Goal: Task Accomplishment & Management: Manage account settings

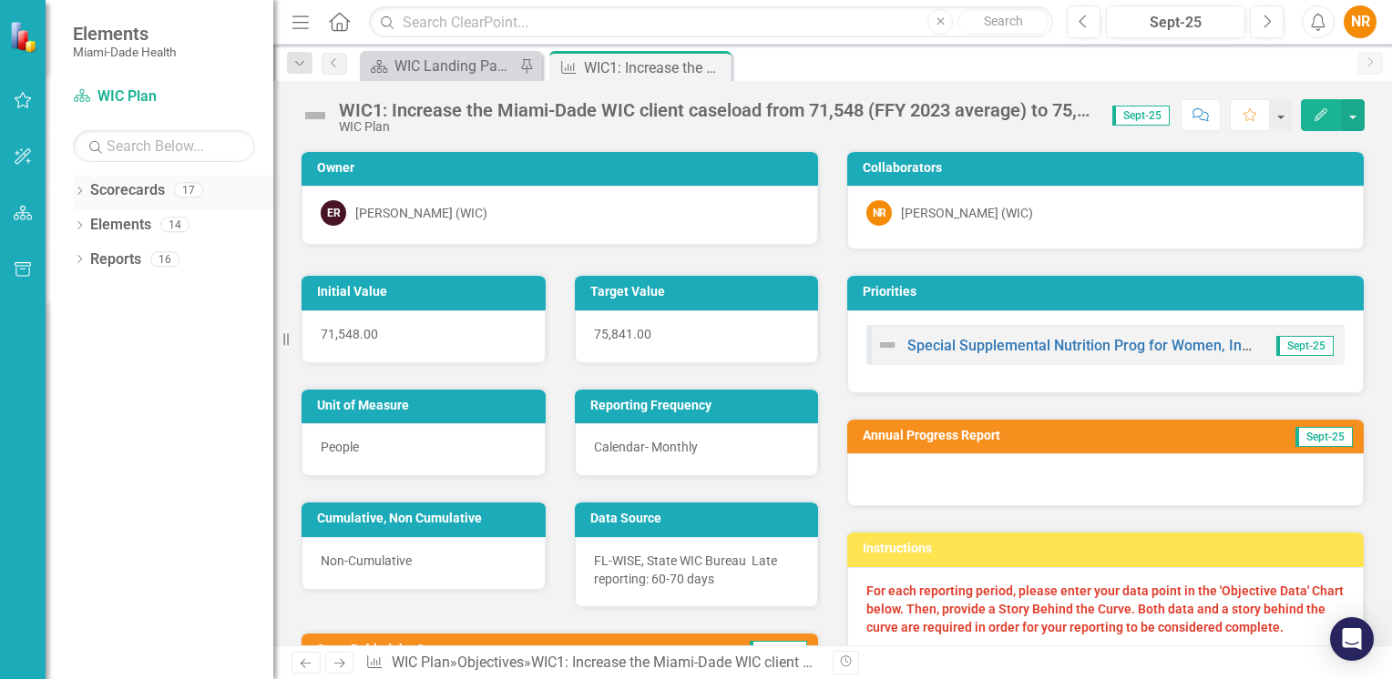
click at [118, 196] on link "Scorecards" at bounding box center [127, 190] width 75 height 21
click at [448, 71] on div "WIC Landing Page" at bounding box center [454, 66] width 120 height 23
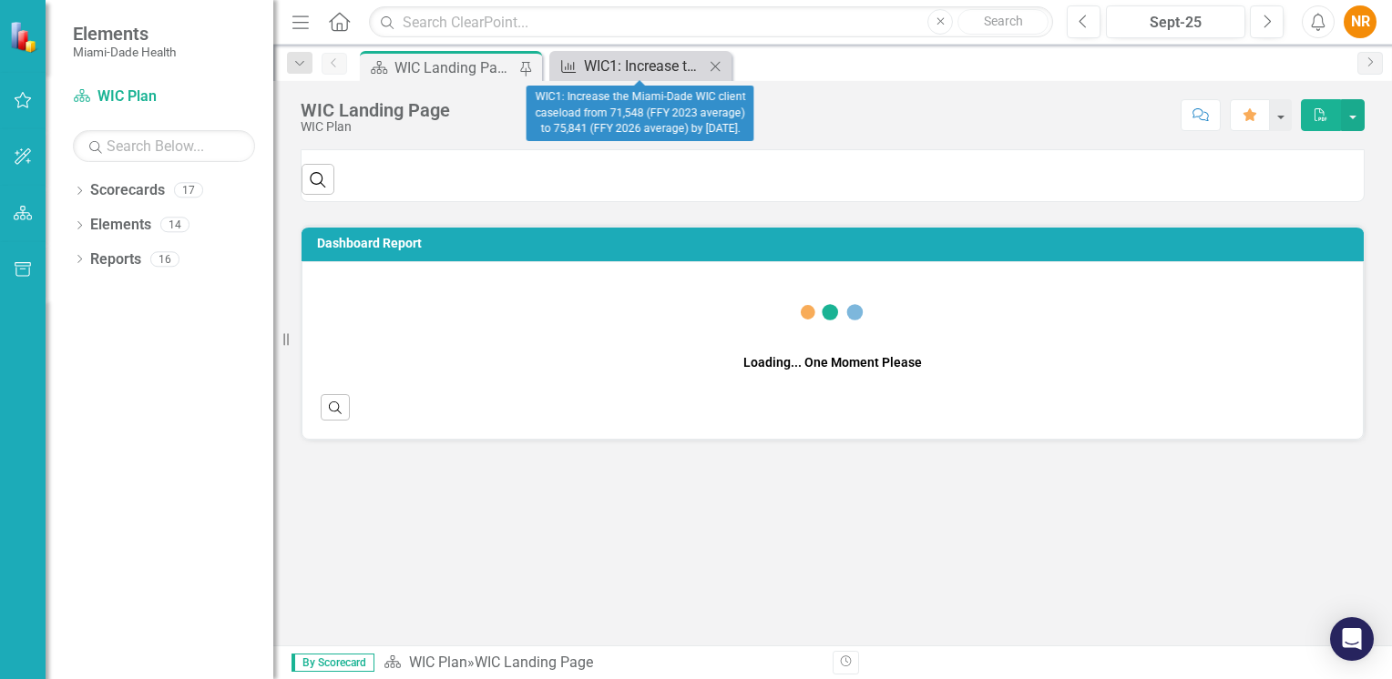
click at [612, 67] on div "WIC1: Increase the Miami-Dade WIC client caseload from 71,548 (FFY 2023 average…" at bounding box center [644, 66] width 120 height 23
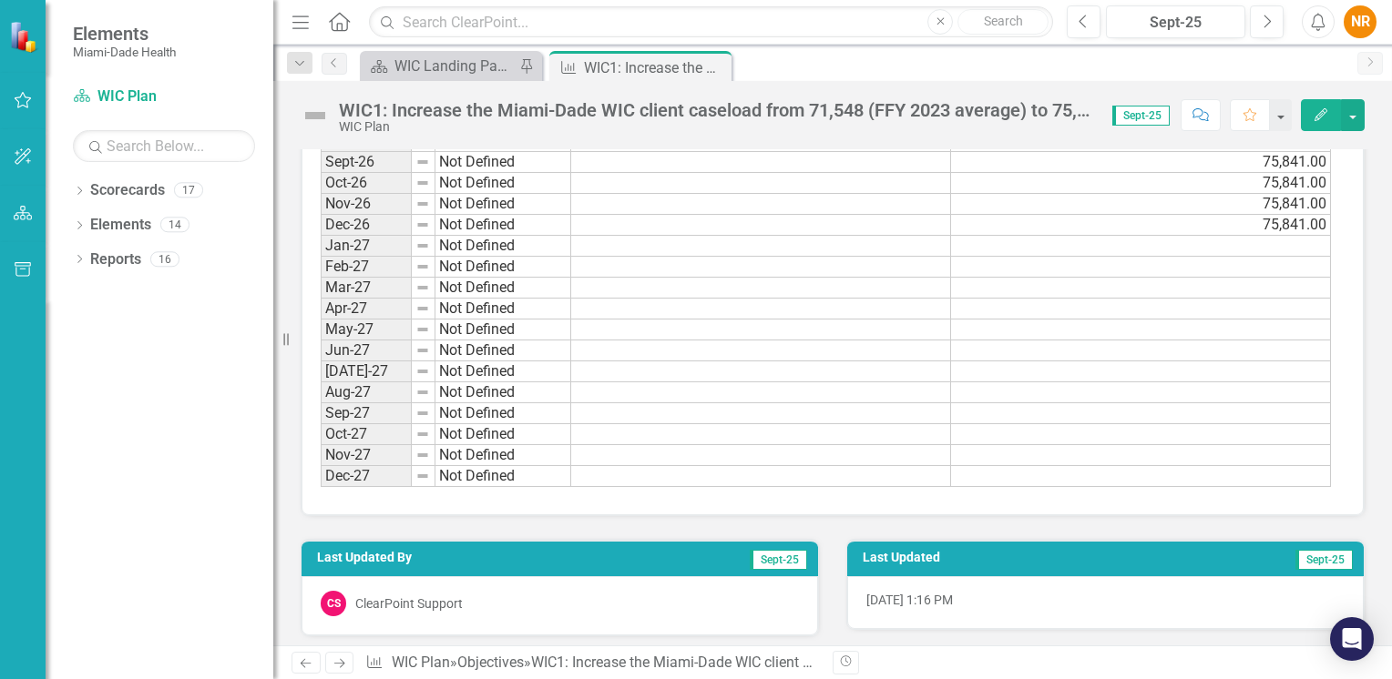
scroll to position [1787, 0]
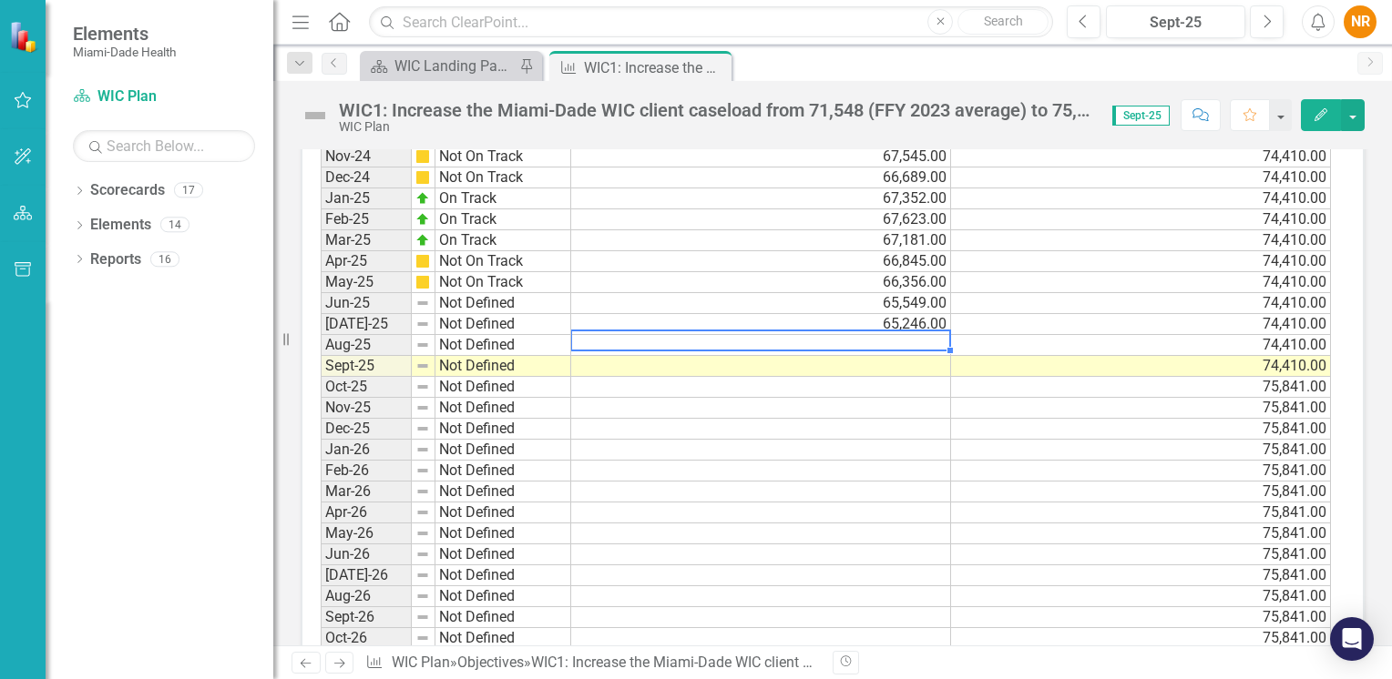
click at [823, 339] on td at bounding box center [761, 345] width 380 height 21
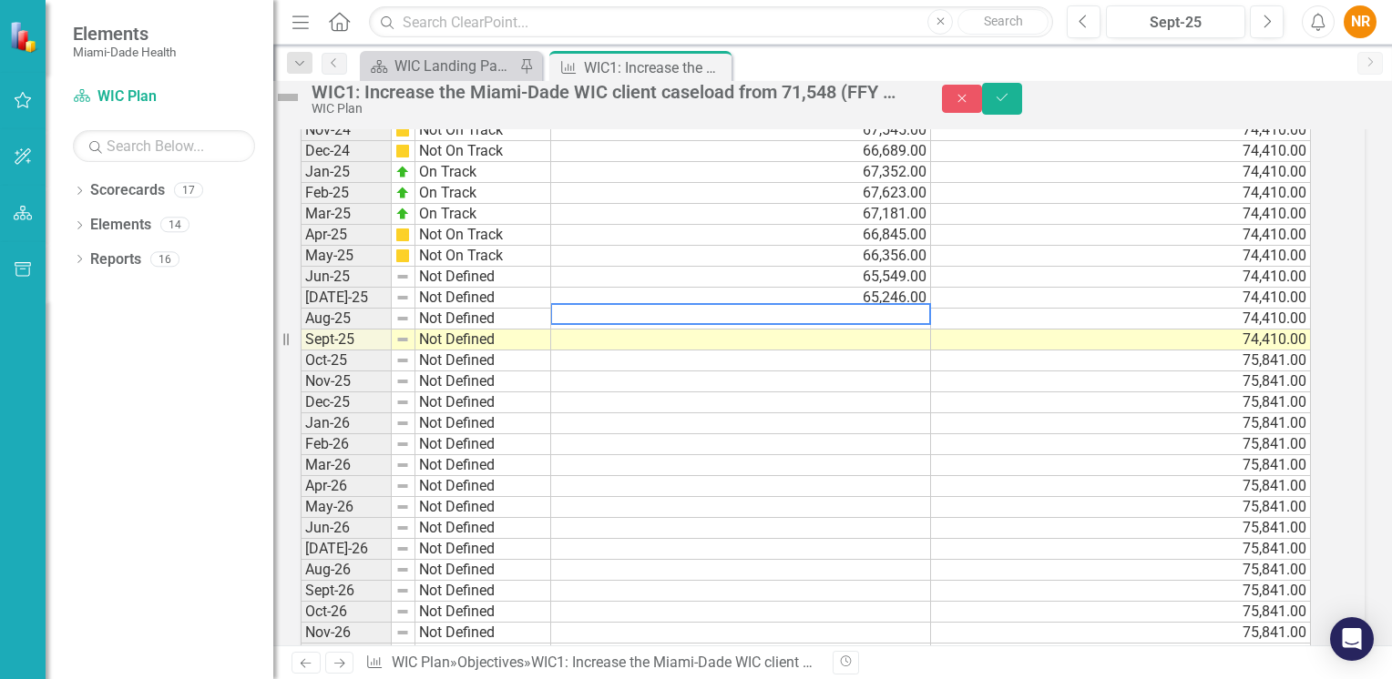
scroll to position [1793, 0]
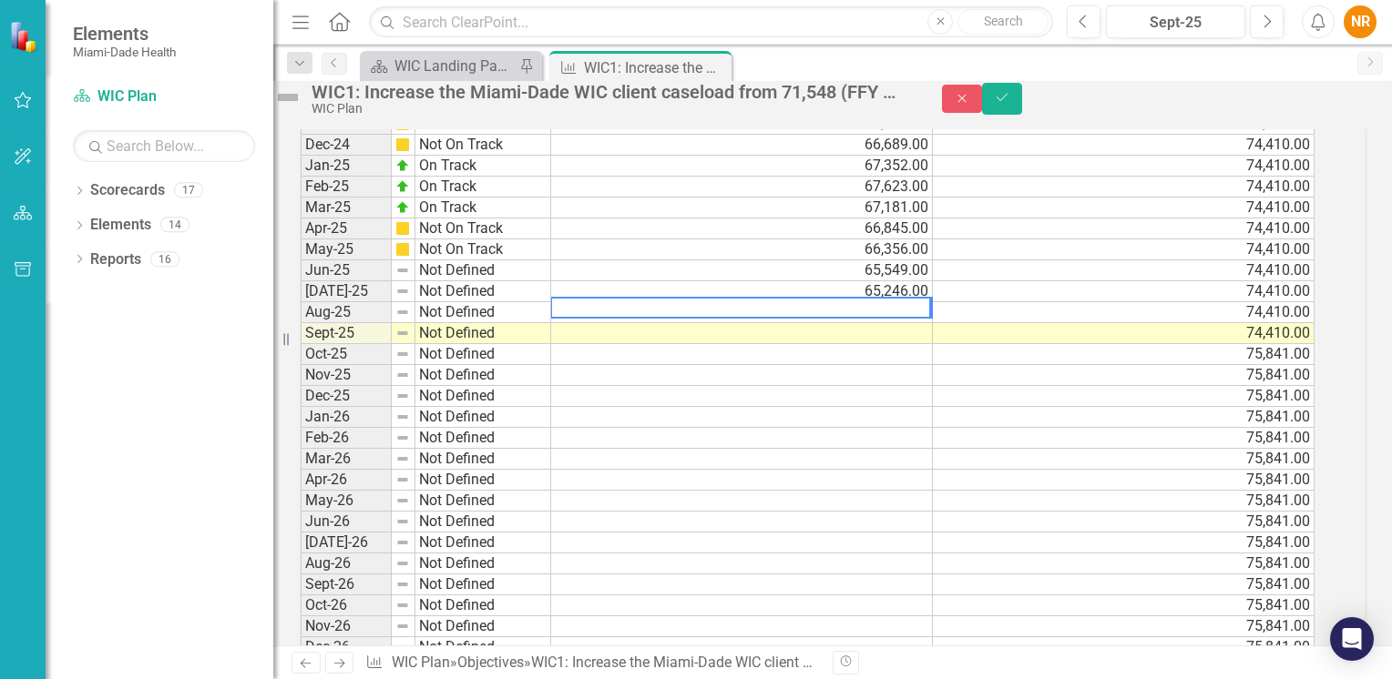
drag, startPoint x: 999, startPoint y: 380, endPoint x: 933, endPoint y: 378, distance: 66.5
click at [999, 365] on td "75,841.00" at bounding box center [1124, 354] width 382 height 21
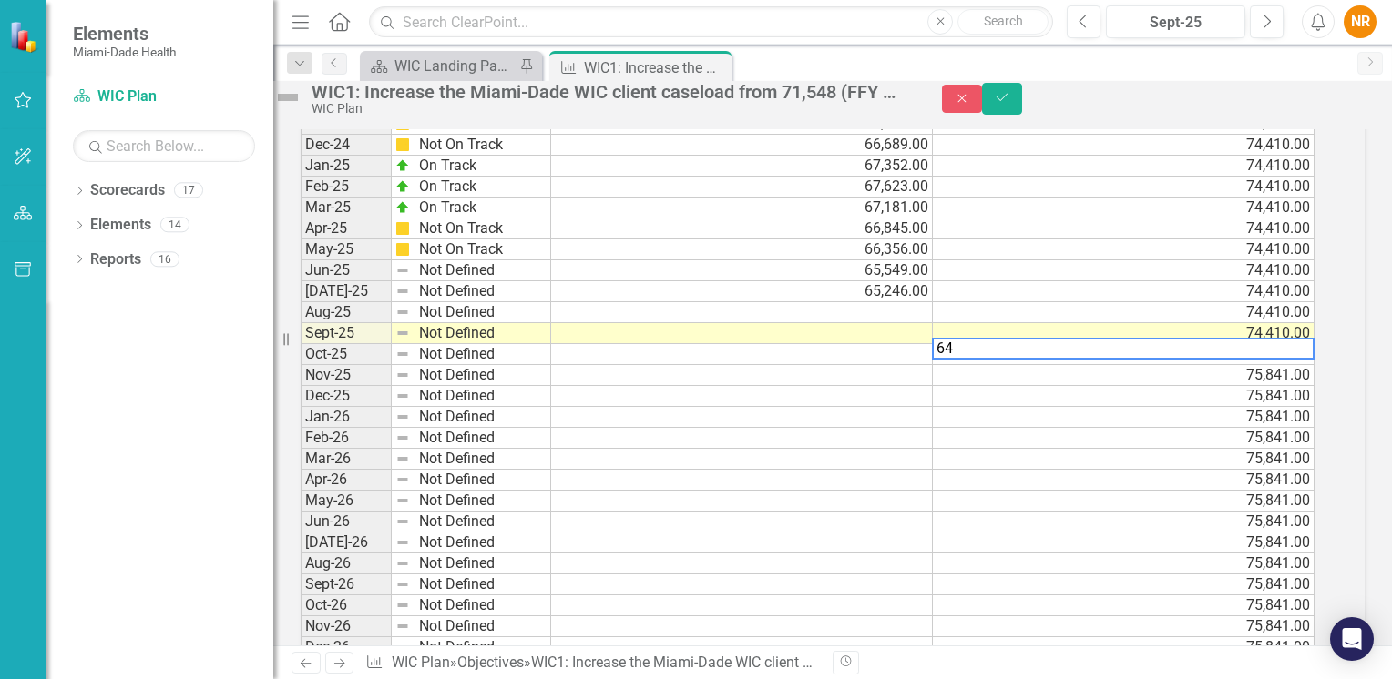
type textarea "6"
click at [970, 102] on icon "Close" at bounding box center [962, 98] width 16 height 13
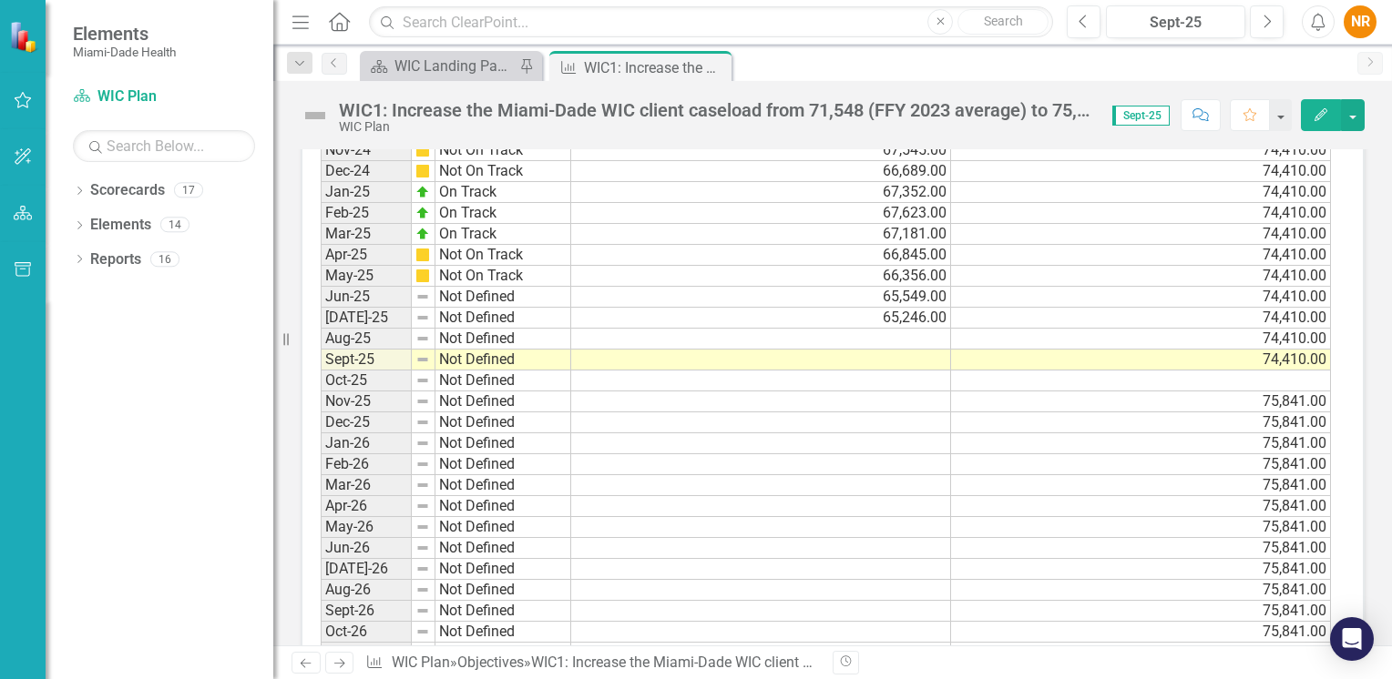
scroll to position [1787, 0]
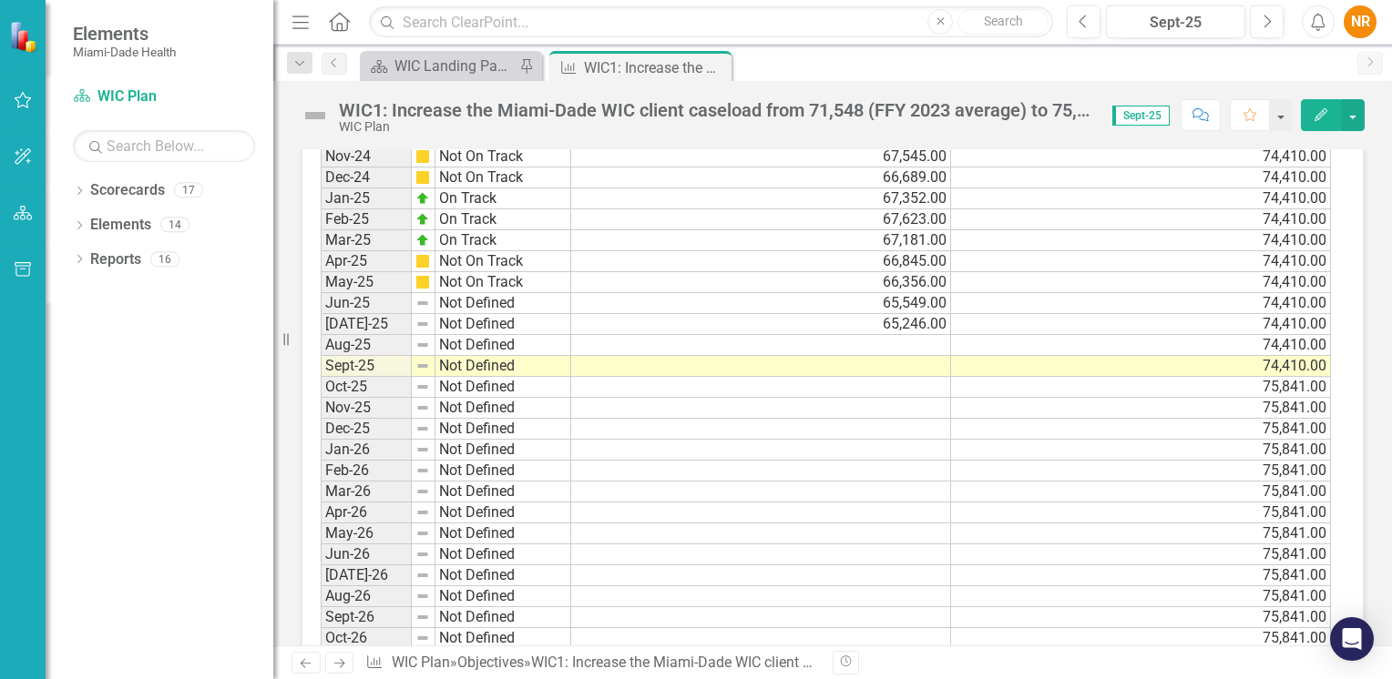
click at [856, 335] on td at bounding box center [761, 345] width 380 height 21
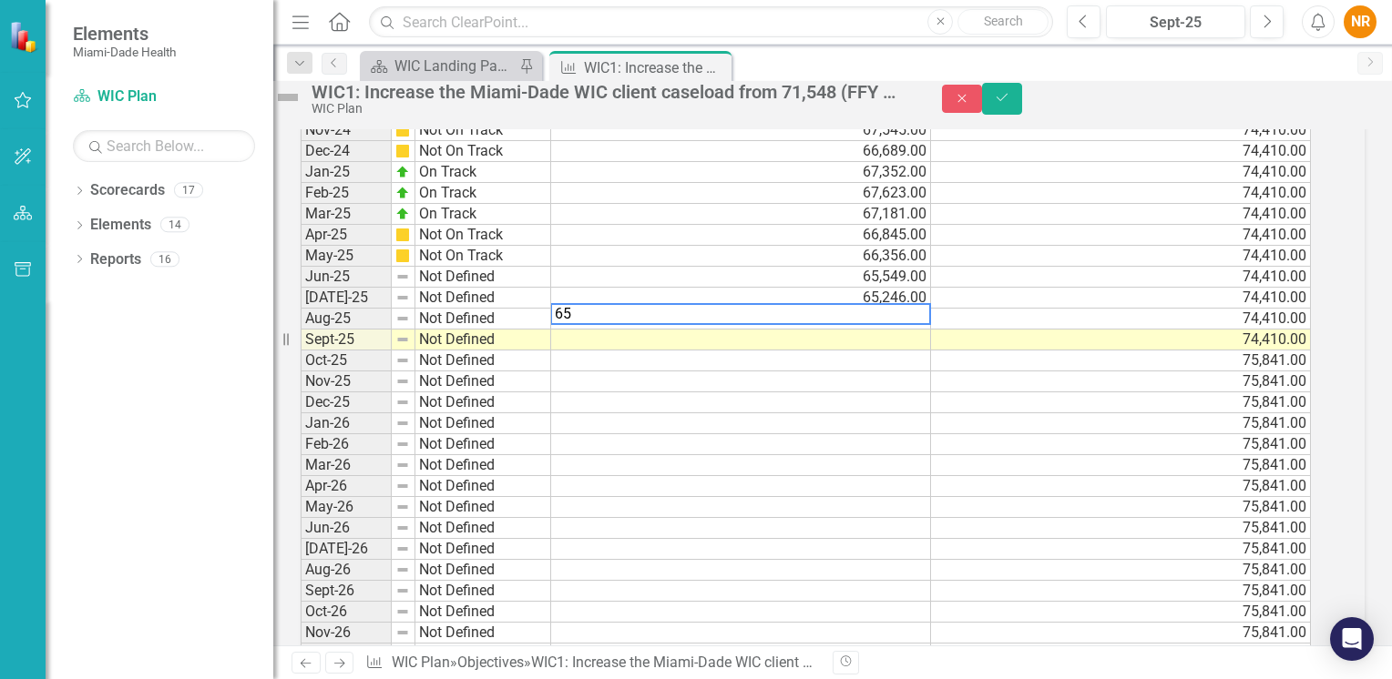
scroll to position [1793, 0]
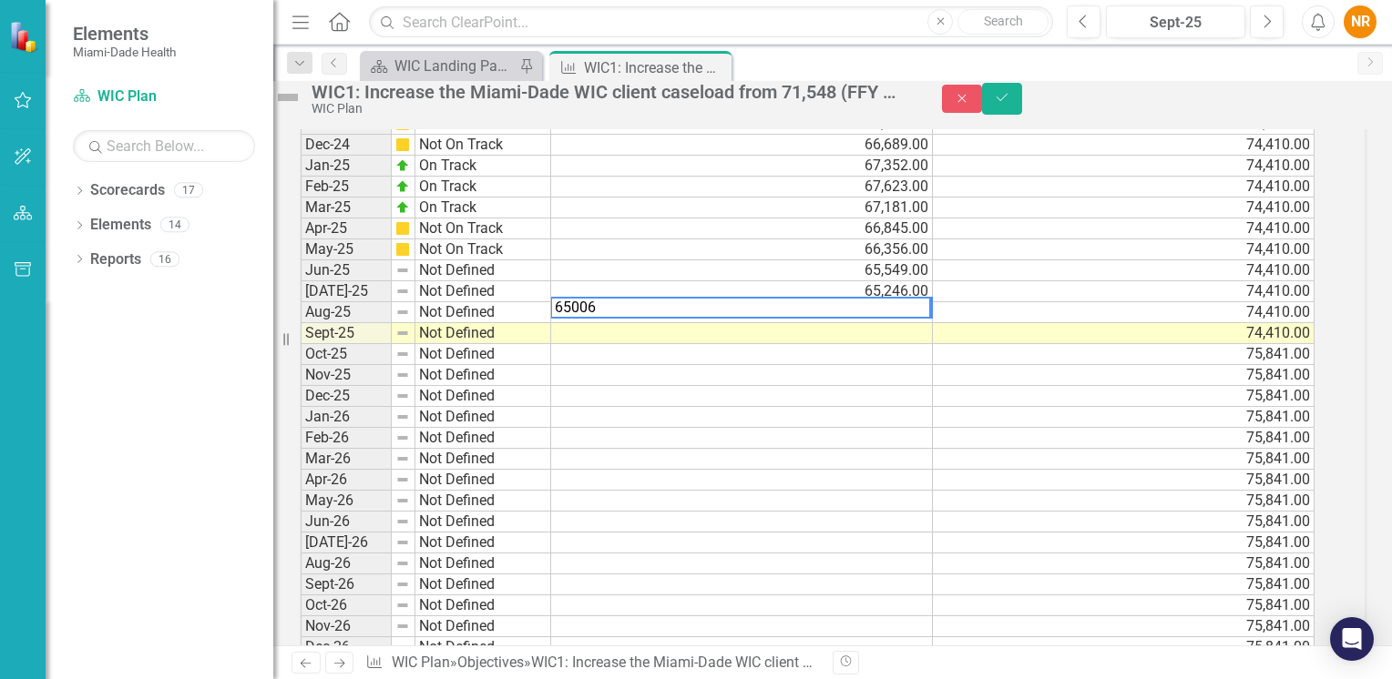
type textarea "65006"
click at [1010, 104] on icon "Save" at bounding box center [1002, 97] width 16 height 13
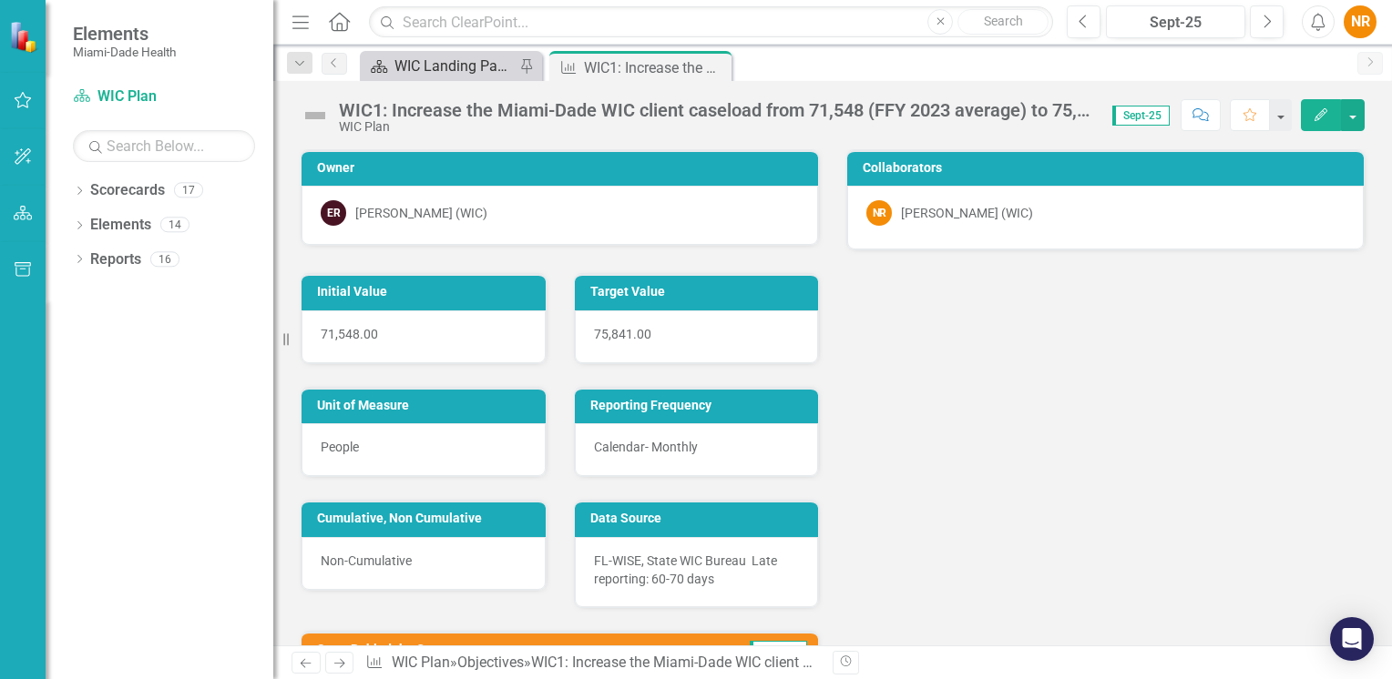
click at [455, 75] on div "WIC Landing Page" at bounding box center [454, 66] width 120 height 23
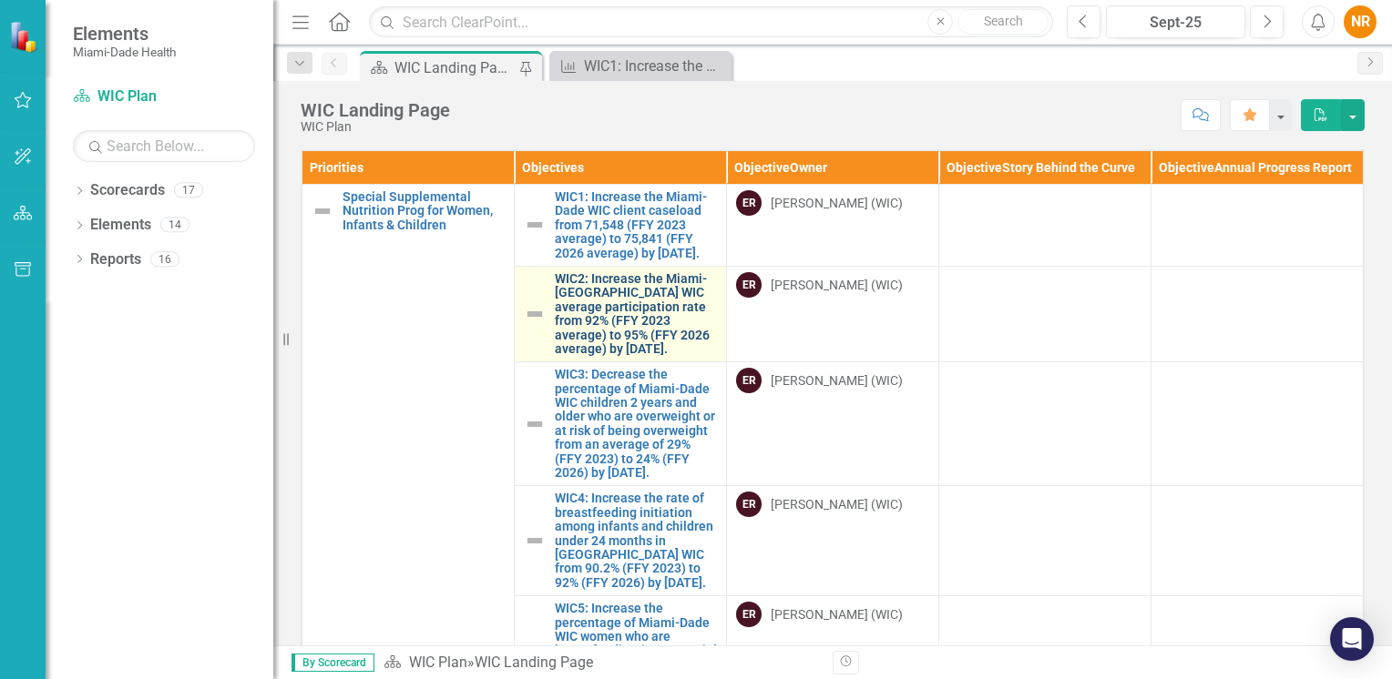
click at [587, 341] on link "WIC2: Increase the Miami-[GEOGRAPHIC_DATA] WIC average participation rate from …" at bounding box center [636, 314] width 162 height 84
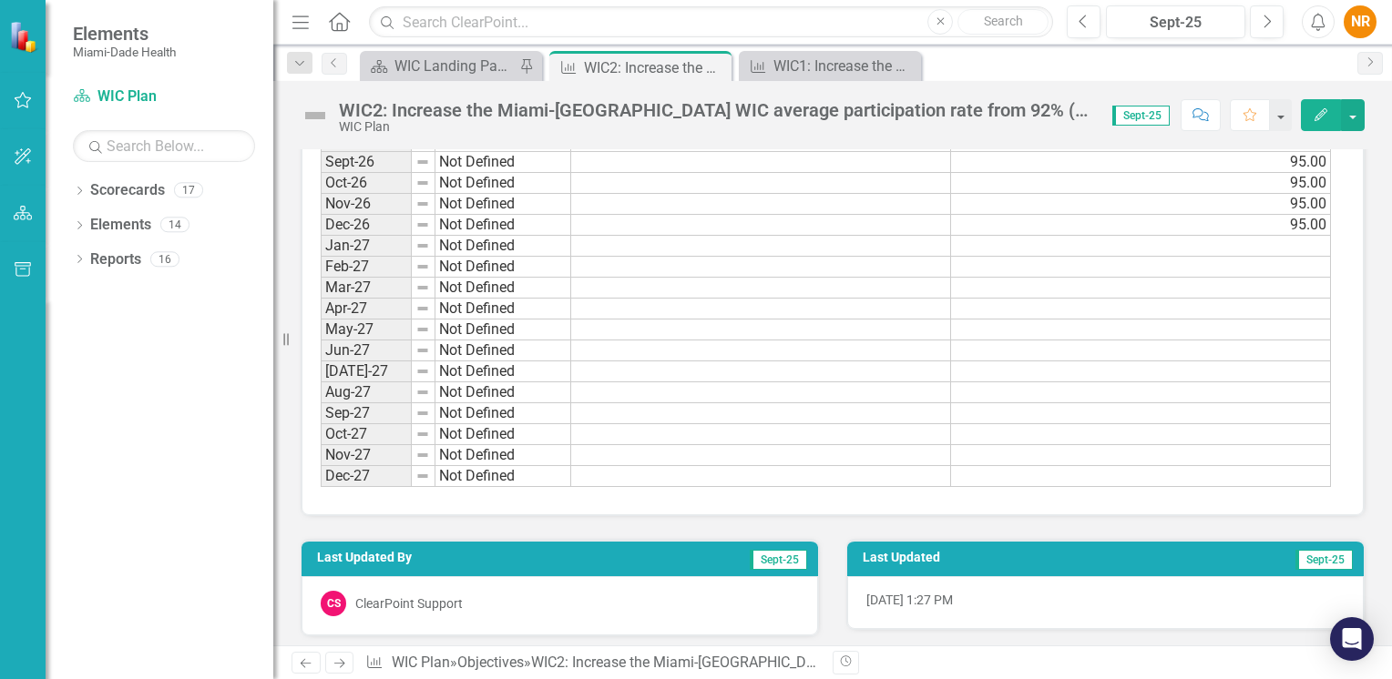
scroll to position [1787, 0]
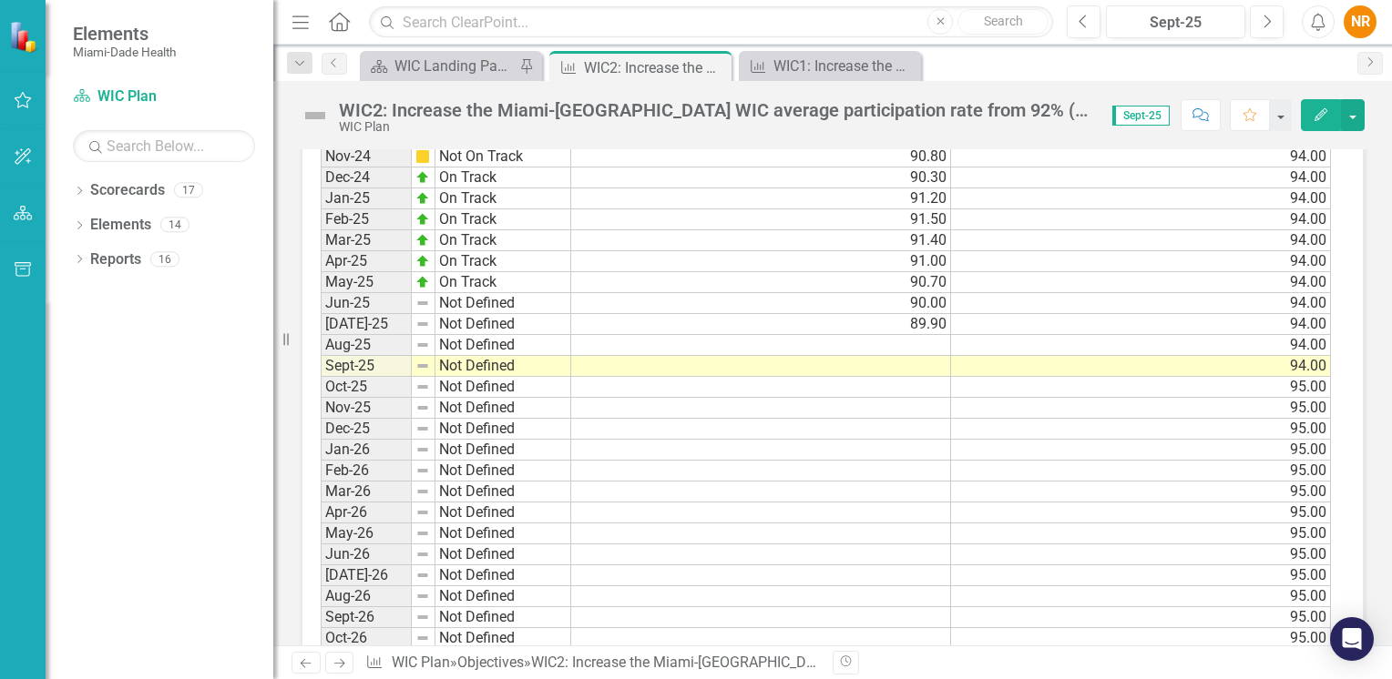
click at [732, 335] on td at bounding box center [761, 345] width 380 height 21
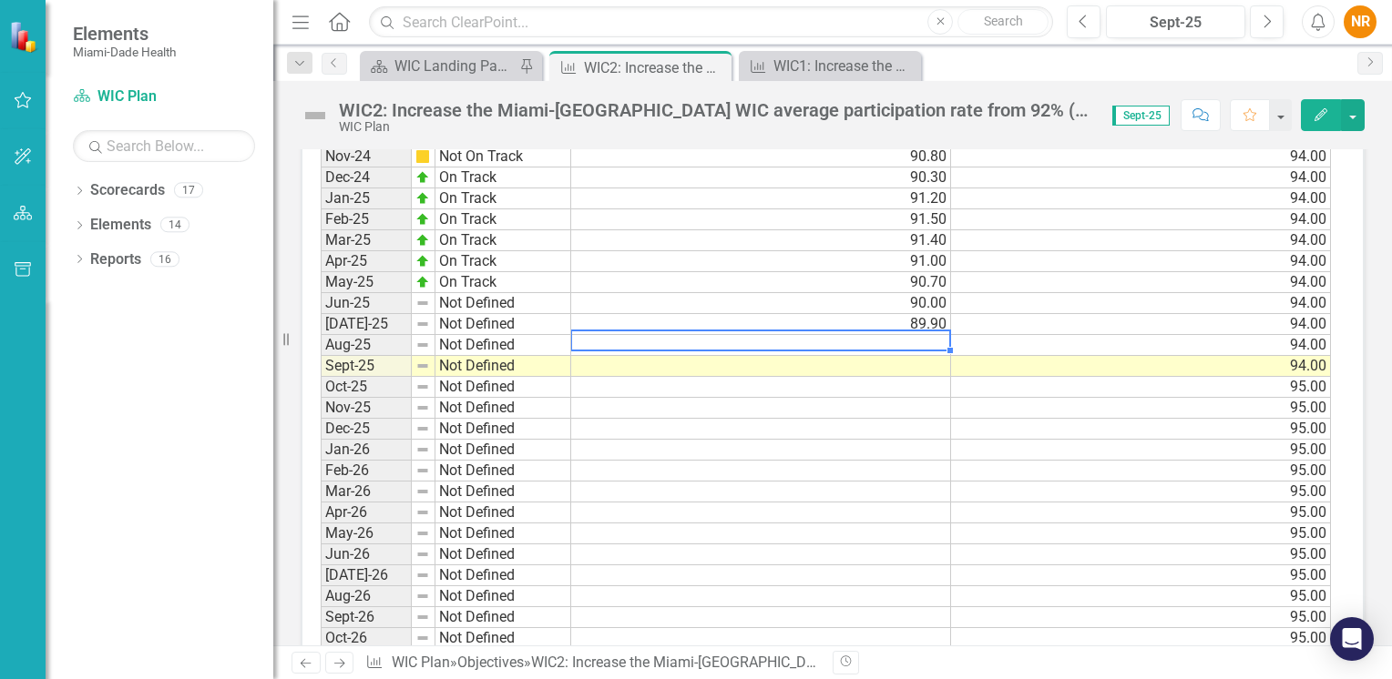
click at [928, 335] on td at bounding box center [761, 345] width 380 height 21
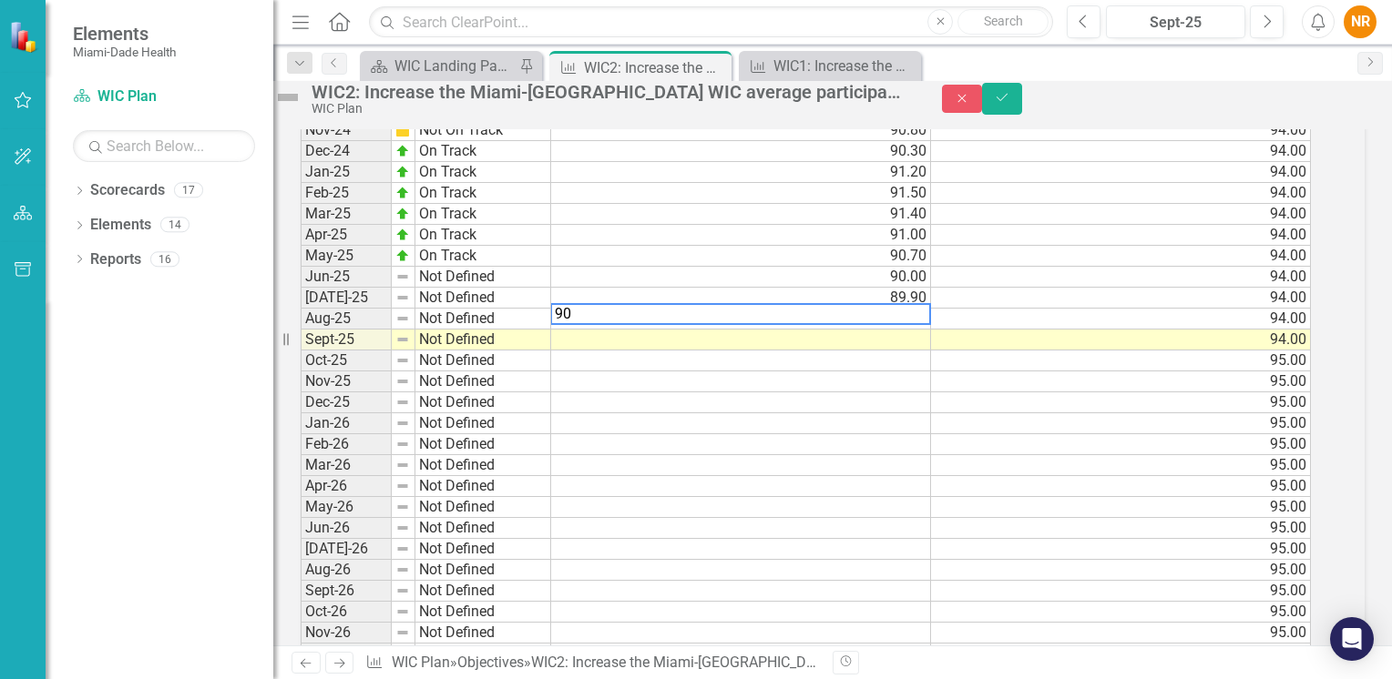
scroll to position [1793, 0]
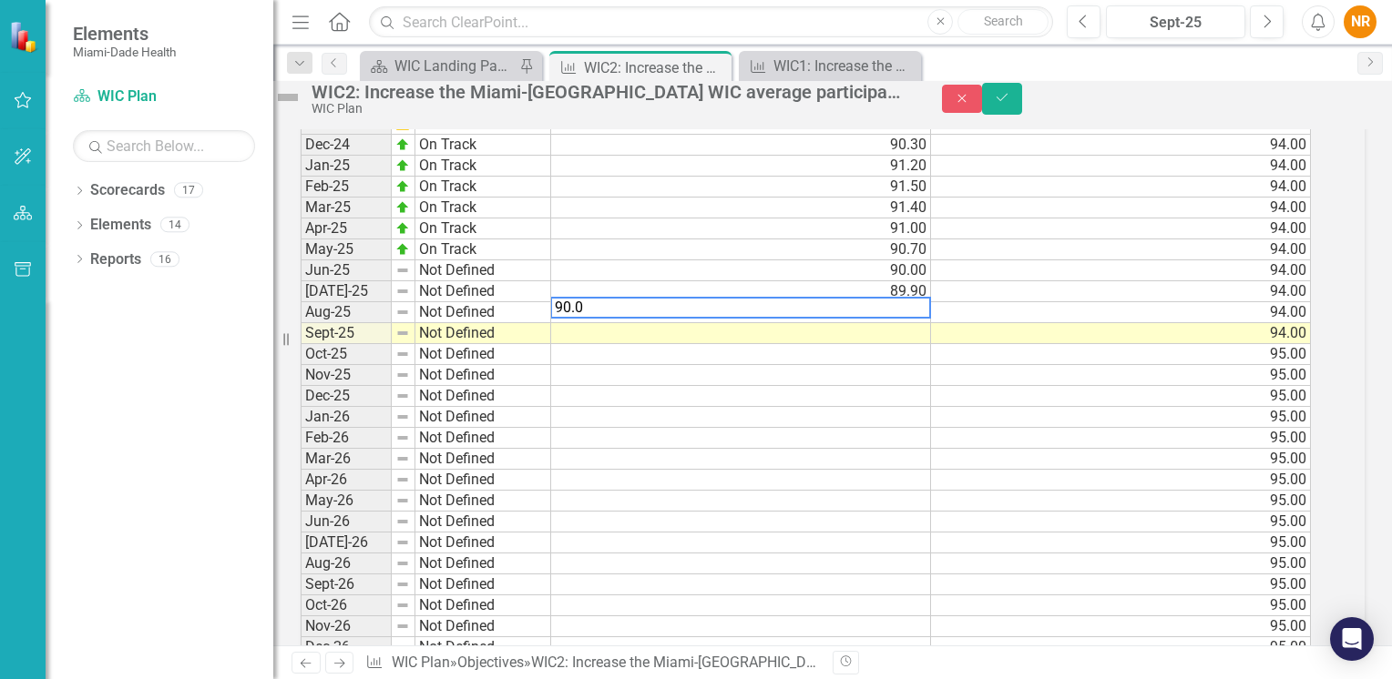
type textarea "90.00"
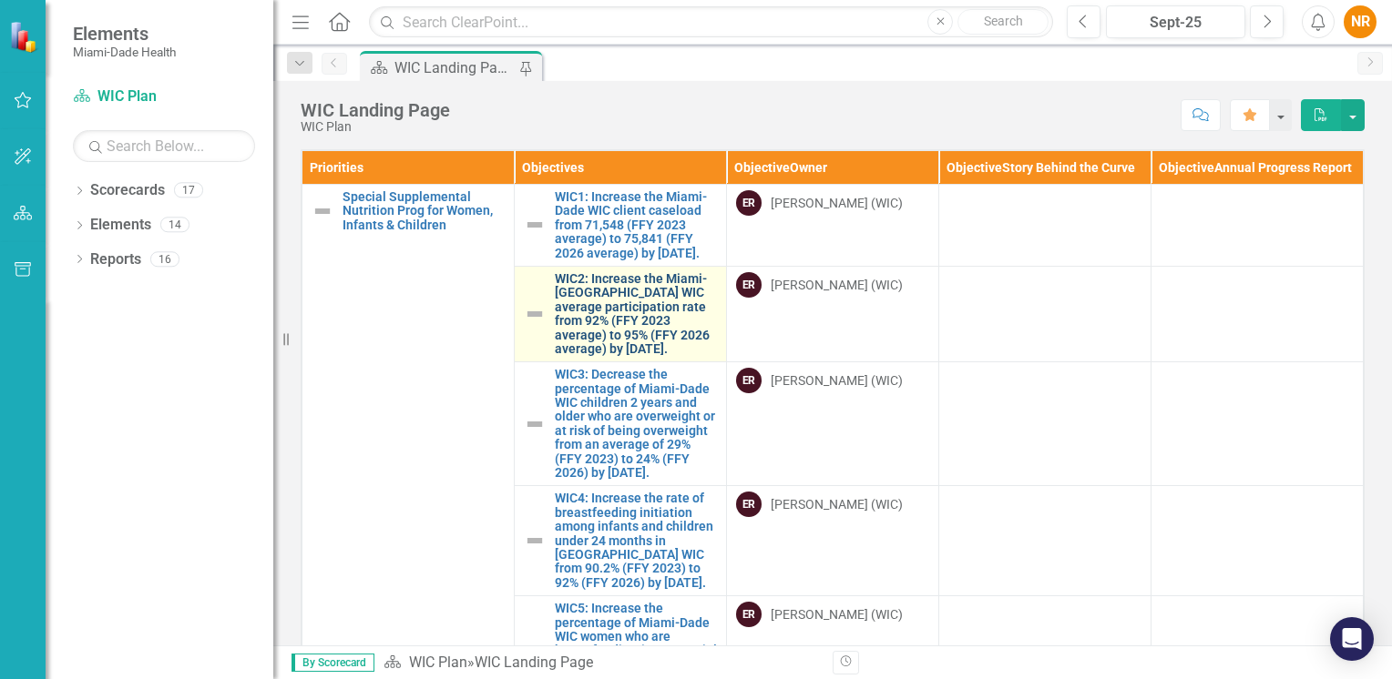
scroll to position [849, 0]
